Goal: Find specific page/section: Find specific page/section

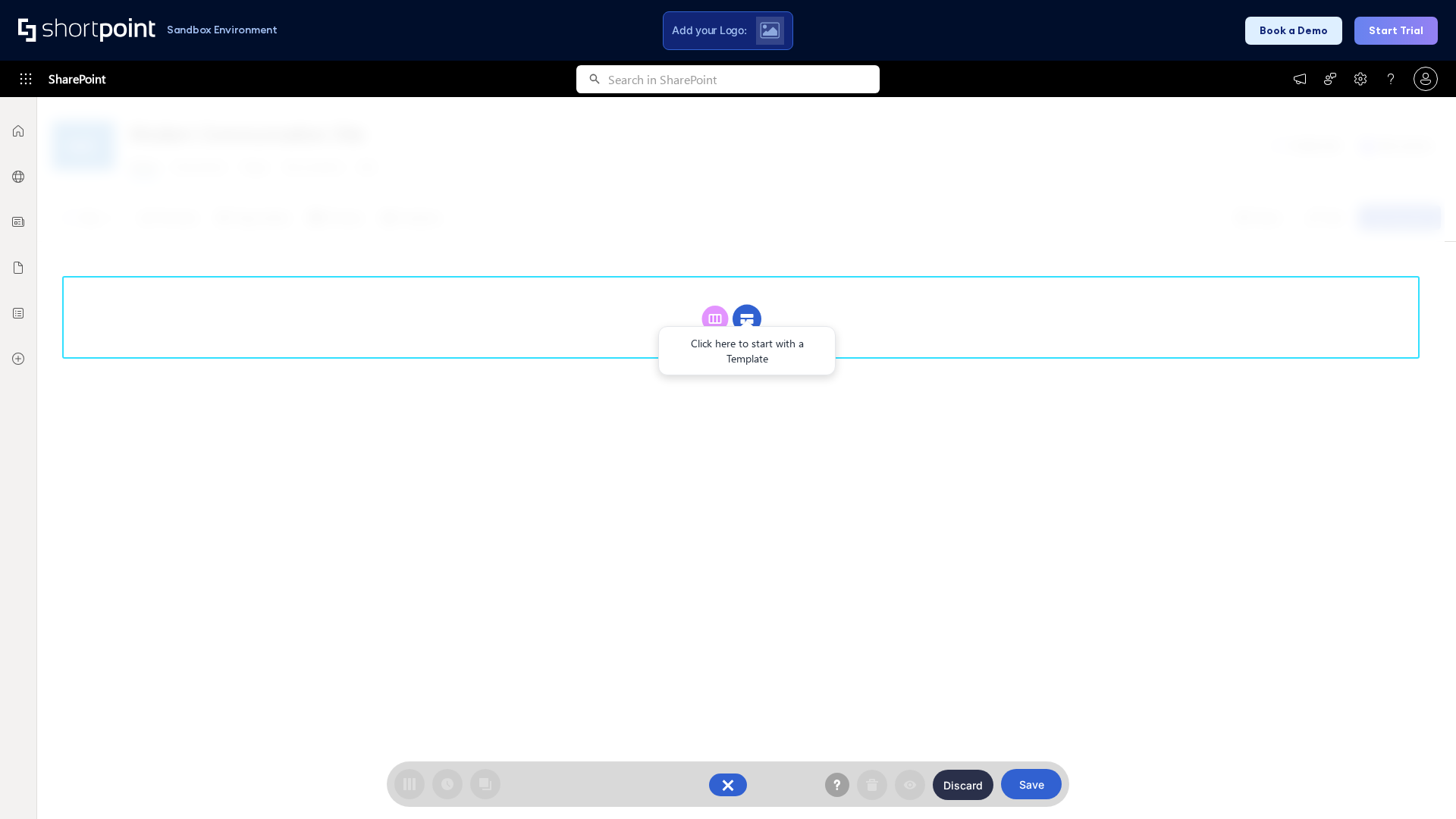
click at [746, 318] on circle at bounding box center [746, 319] width 29 height 29
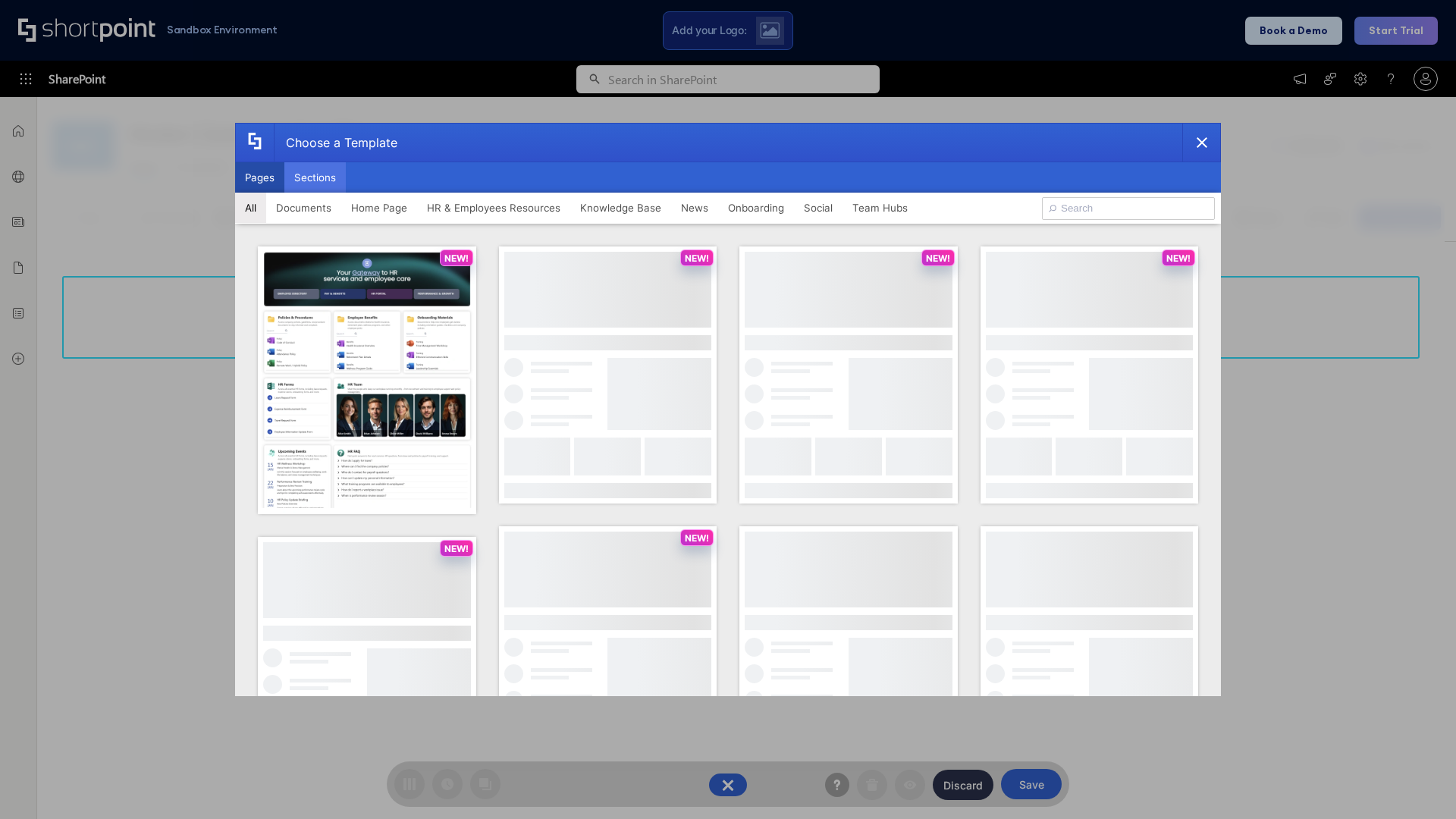
click at [315, 178] on button "Sections" at bounding box center [315, 177] width 62 height 30
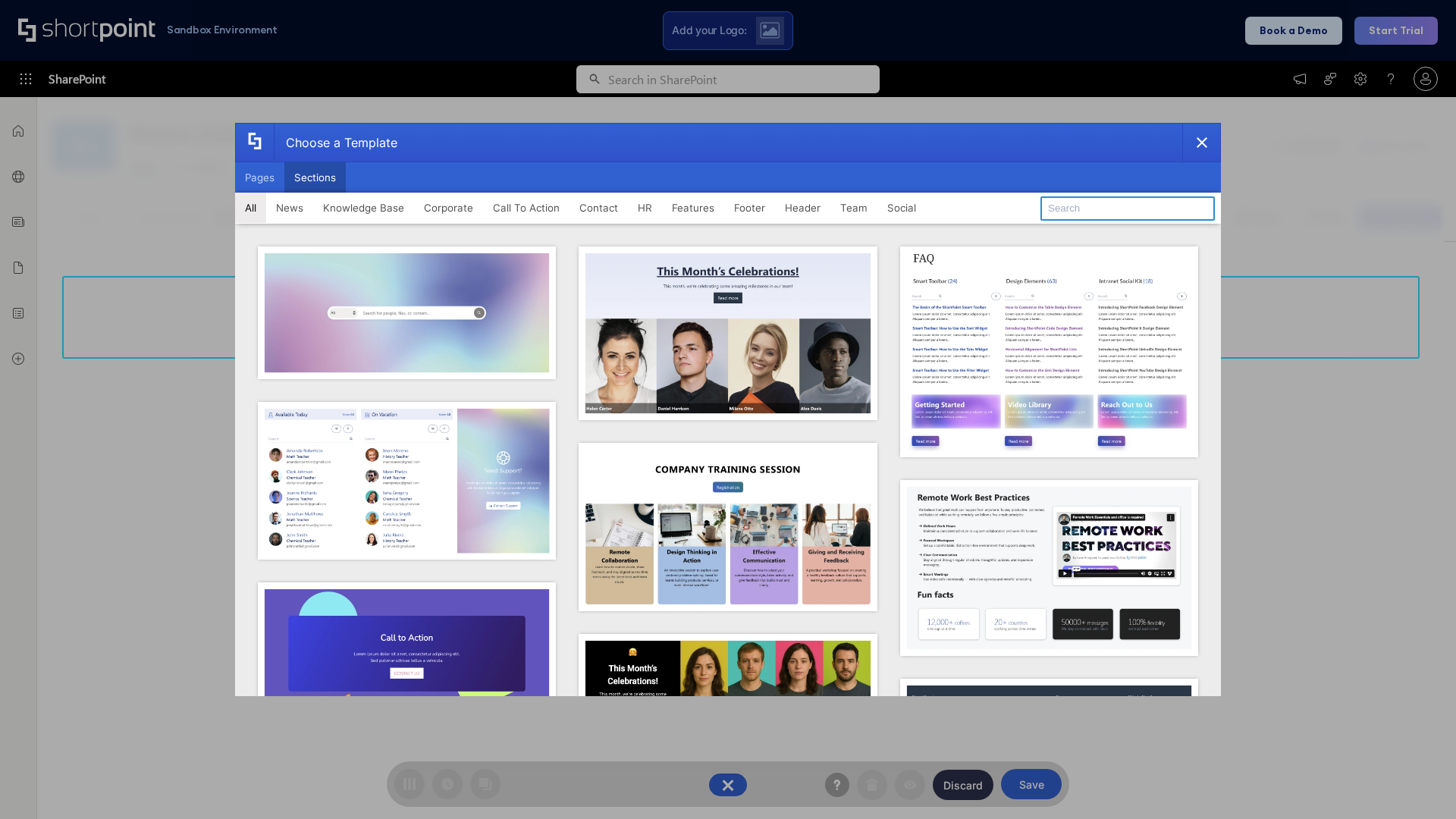
type input "Header 2"
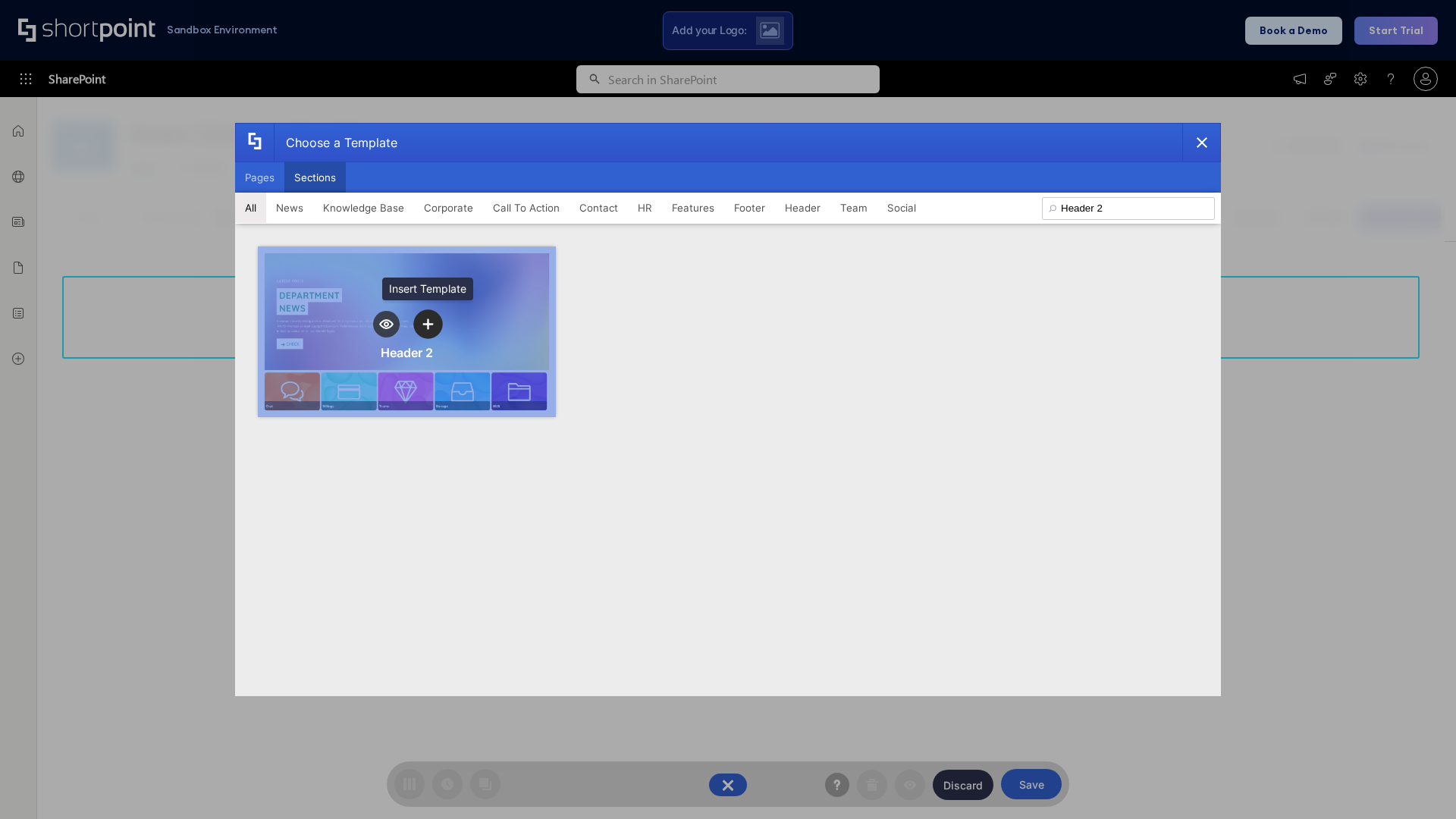
click at [428, 324] on icon "template selector" at bounding box center [428, 323] width 11 height 11
